Goal: Information Seeking & Learning: Learn about a topic

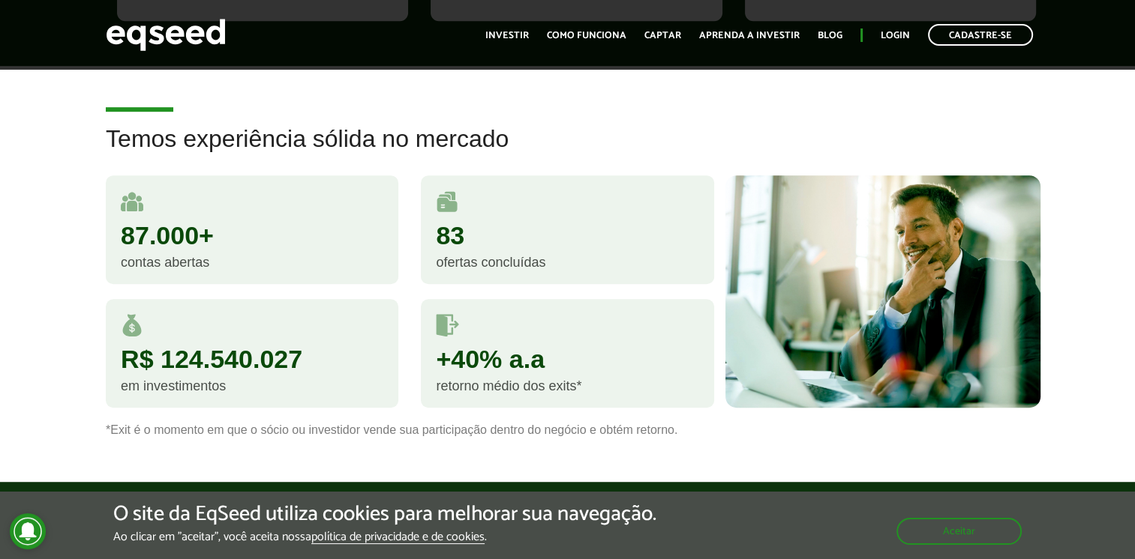
scroll to position [864, 0]
drag, startPoint x: 316, startPoint y: 349, endPoint x: 188, endPoint y: 301, distance: 137.2
click at [188, 301] on div "R$ 124.540.027 em investimentos" at bounding box center [252, 353] width 292 height 109
drag, startPoint x: 188, startPoint y: 301, endPoint x: 215, endPoint y: 329, distance: 39.3
click at [215, 346] on div "R$ 124.540.027" at bounding box center [252, 358] width 262 height 25
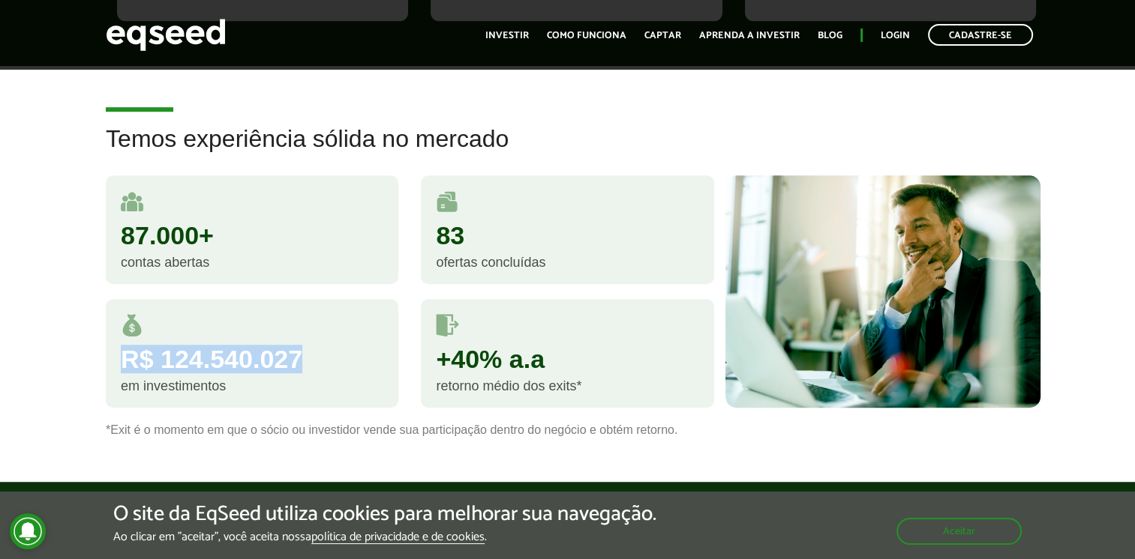
click at [237, 346] on div "R$ 124.540.027" at bounding box center [252, 358] width 262 height 25
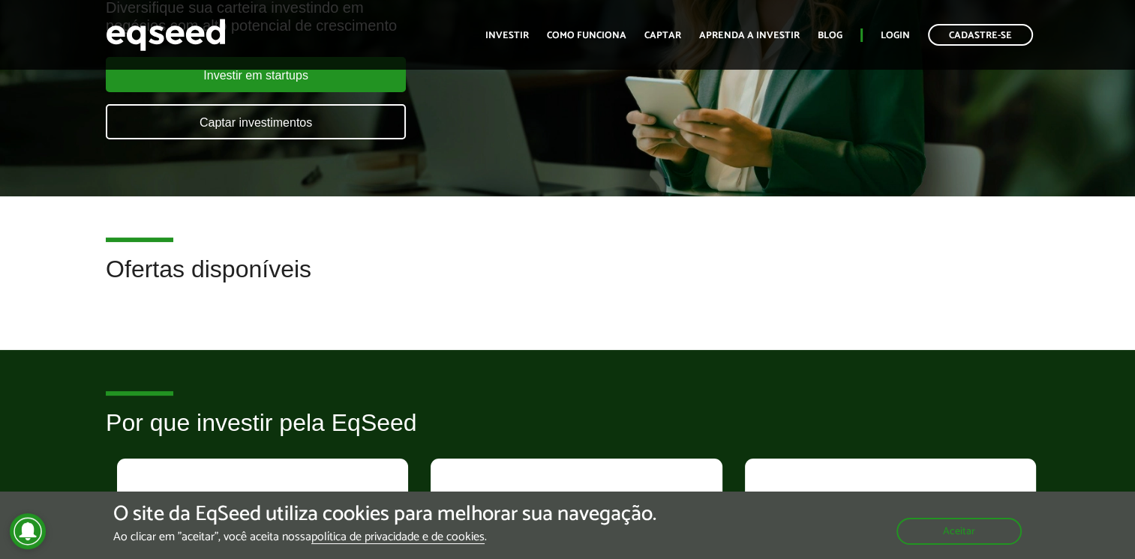
scroll to position [0, 0]
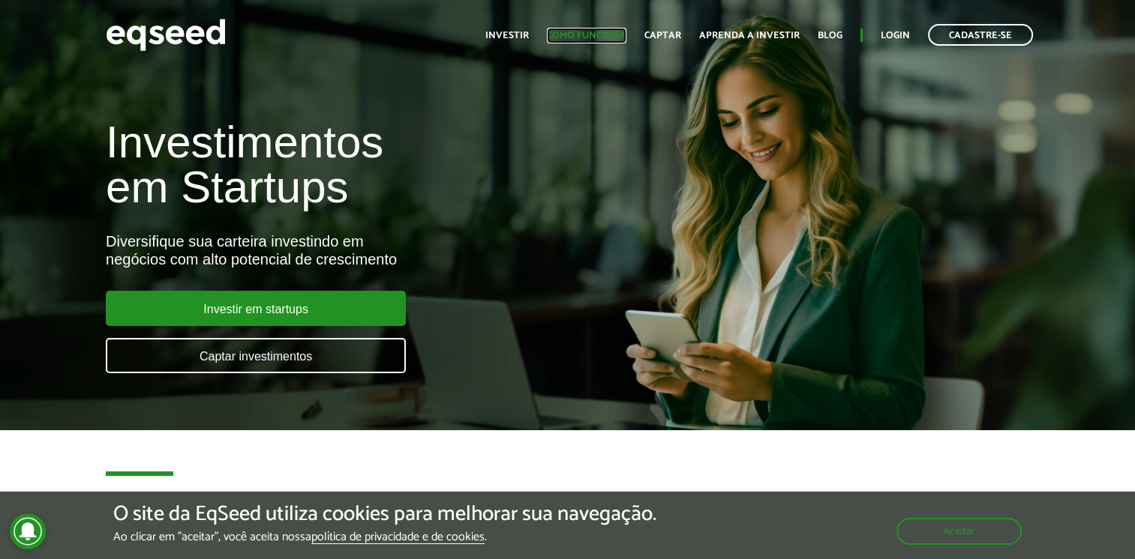
click at [582, 31] on link "Como funciona" at bounding box center [586, 36] width 79 height 10
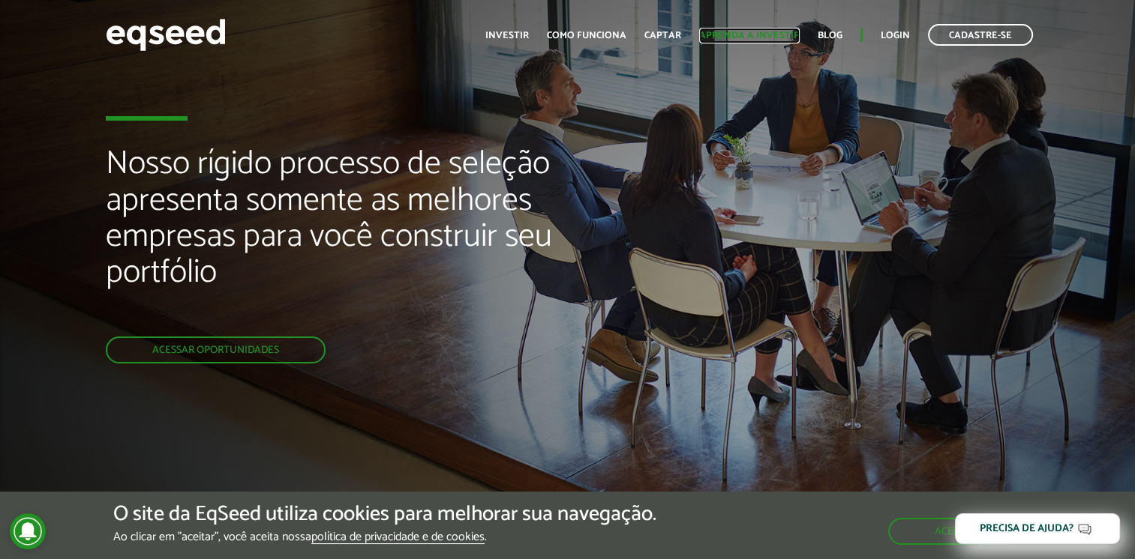
click at [767, 36] on link "Aprenda a investir" at bounding box center [749, 36] width 100 height 10
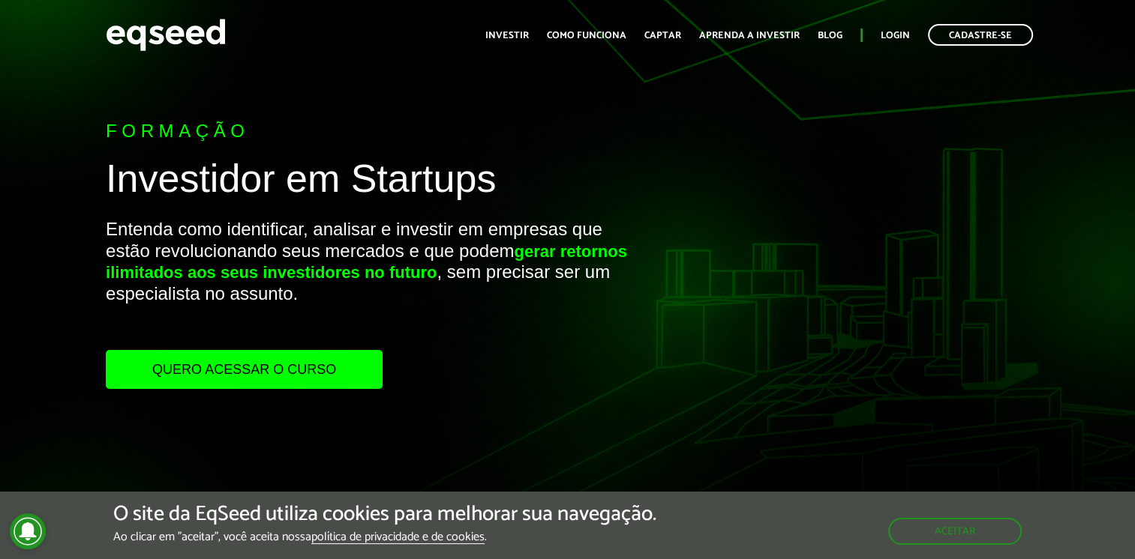
click at [496, 346] on p "Entenda como identificar, analisar e investir em empresas que estão revoluciona…" at bounding box center [378, 284] width 545 height 131
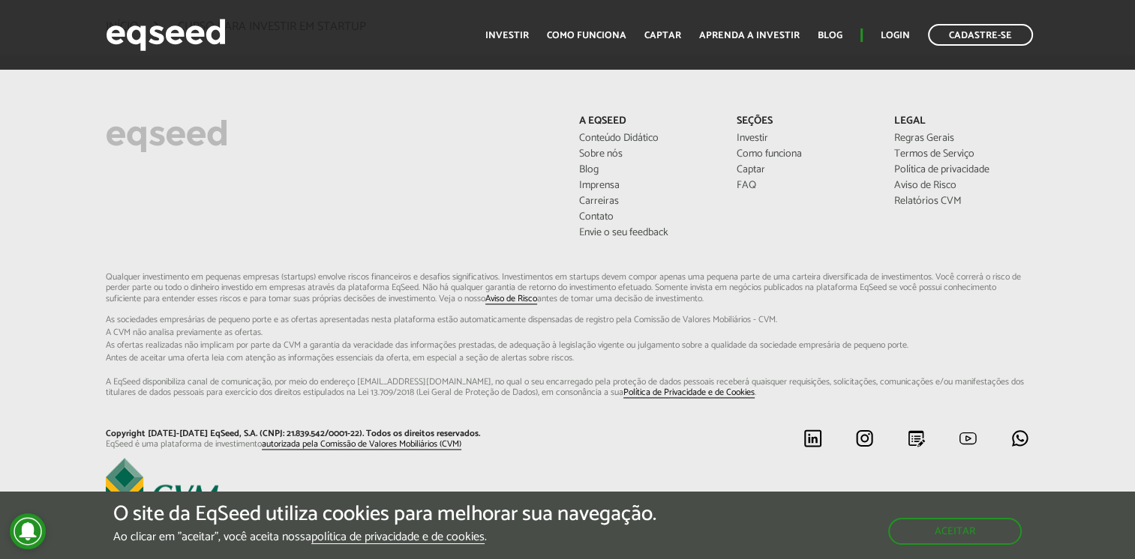
scroll to position [2178, 0]
